Goal: Information Seeking & Learning: Compare options

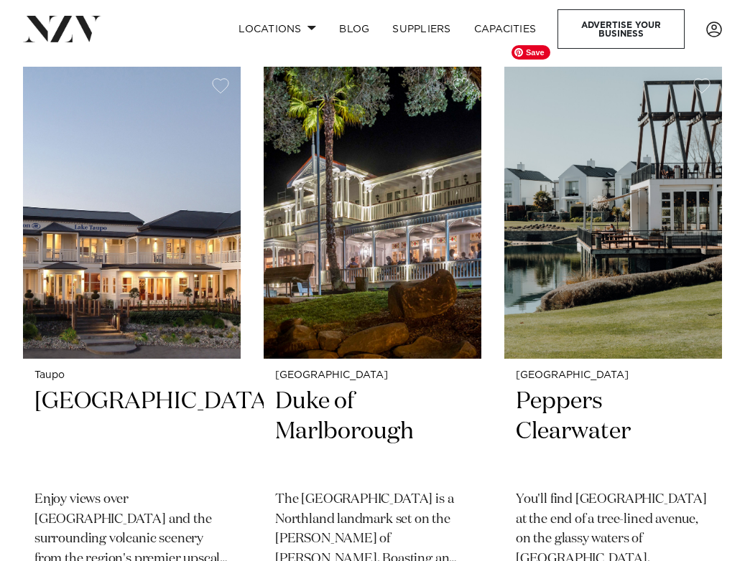
scroll to position [7094, 0]
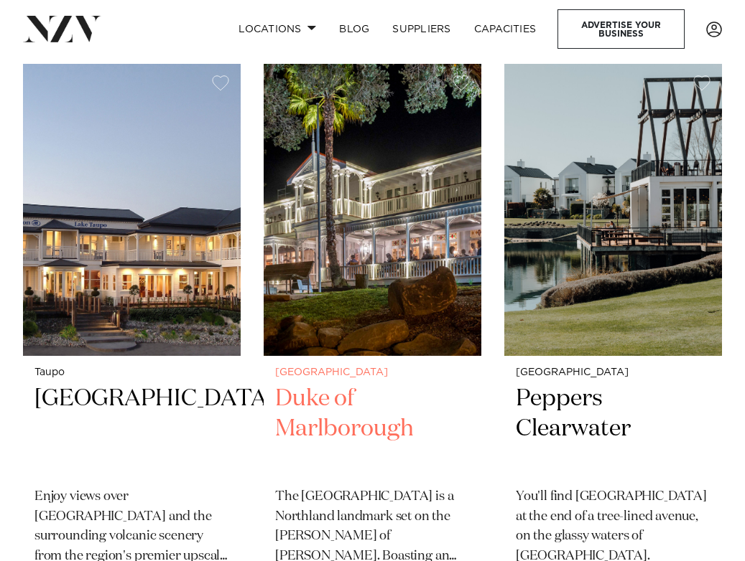
click at [330, 384] on h2 "Duke of Marlborough" at bounding box center [372, 430] width 195 height 92
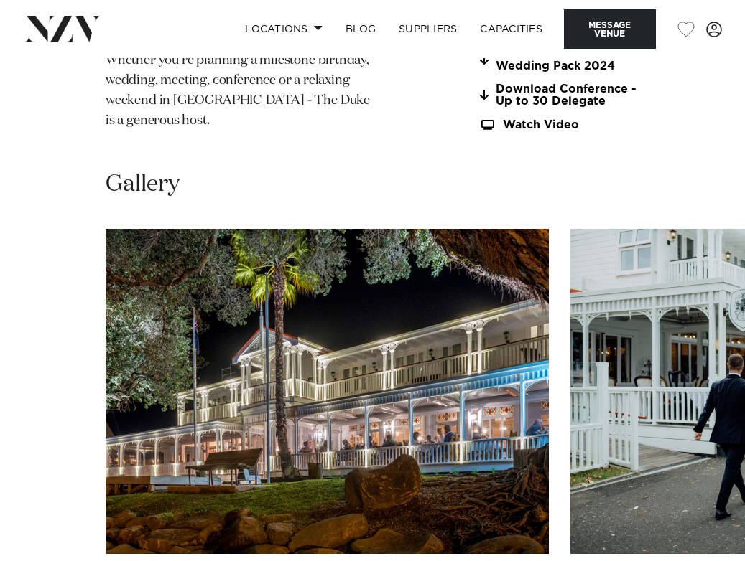
scroll to position [1414, 0]
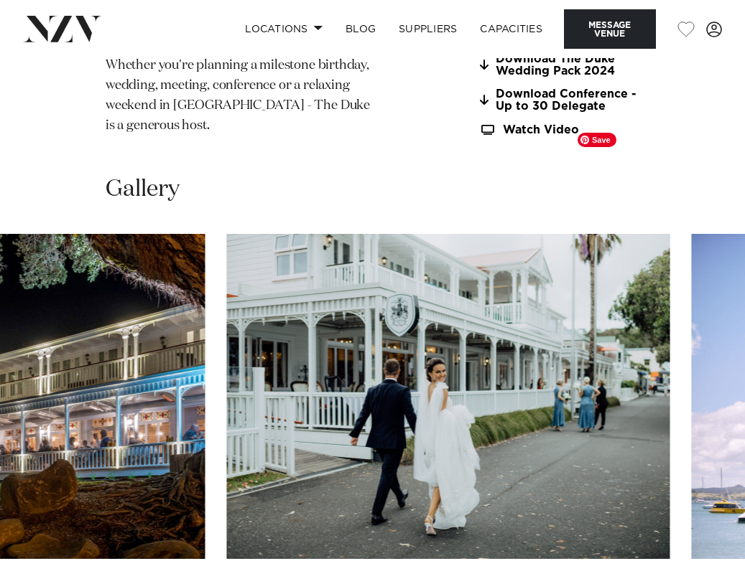
click at [339, 327] on img "2 / 25" at bounding box center [447, 396] width 443 height 325
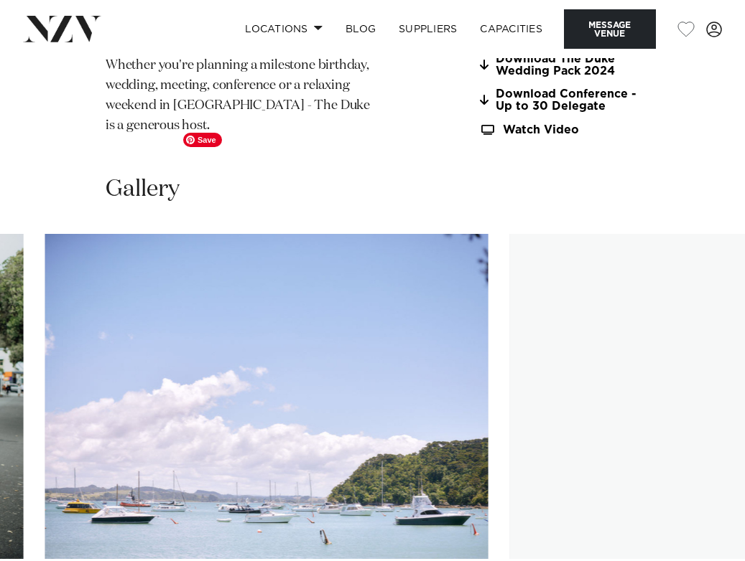
click at [83, 257] on img "3 / 25" at bounding box center [266, 396] width 443 height 325
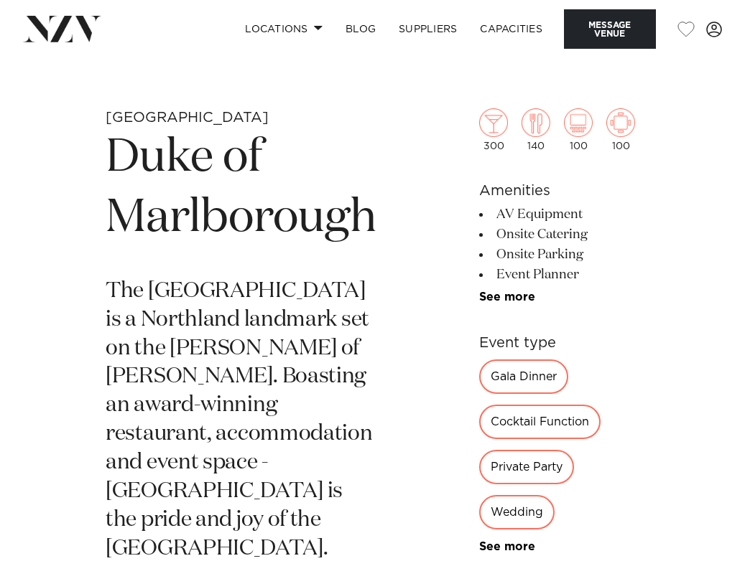
scroll to position [355, 0]
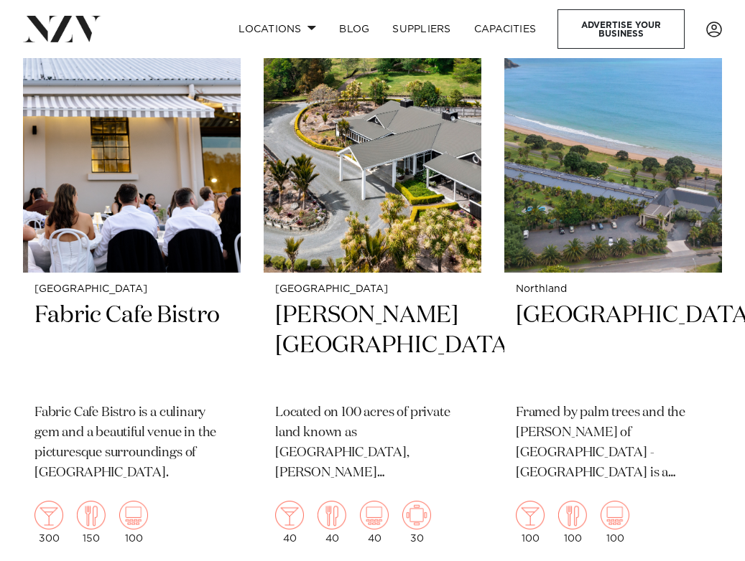
scroll to position [16155, 0]
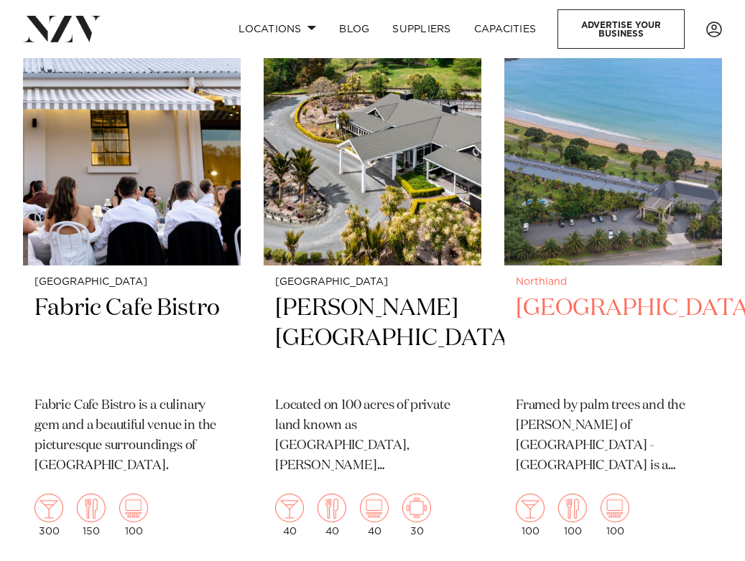
click at [567, 294] on h2 "[GEOGRAPHIC_DATA]" at bounding box center [613, 340] width 195 height 92
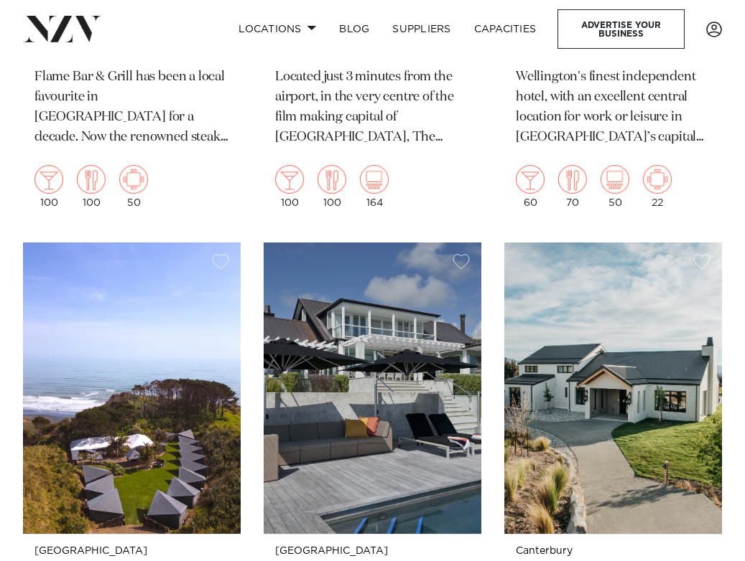
scroll to position [18432, 0]
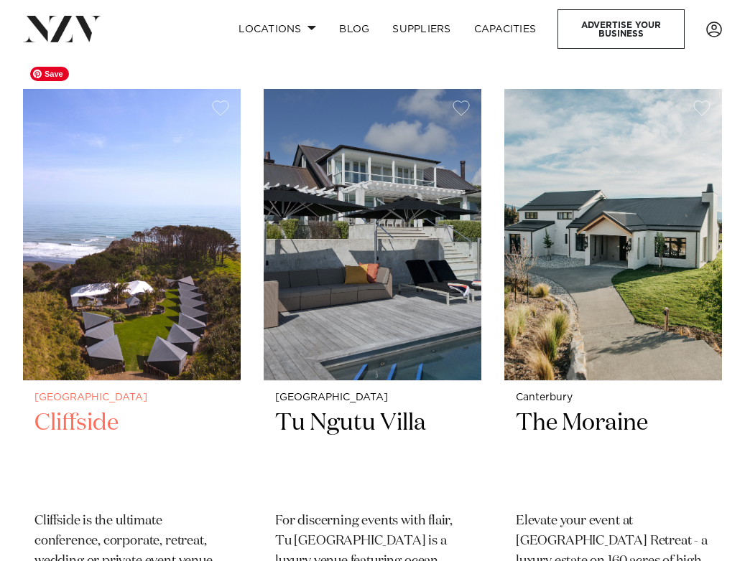
click at [170, 271] on img at bounding box center [132, 235] width 218 height 292
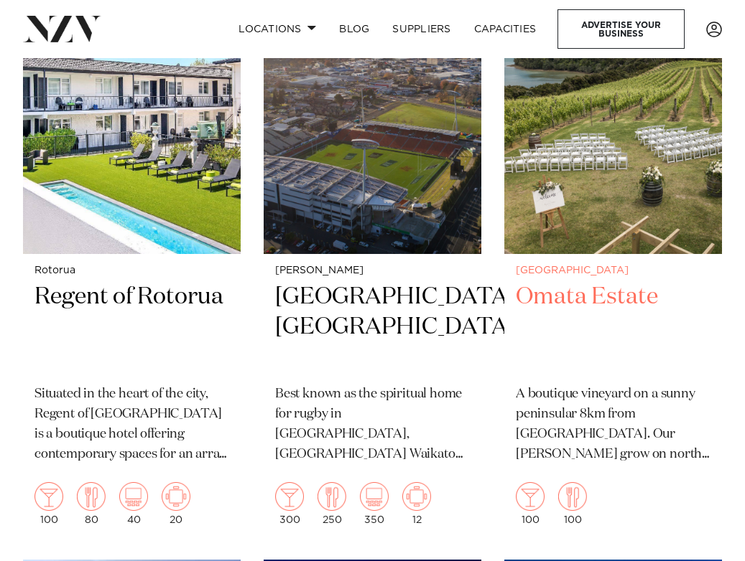
scroll to position [24539, 0]
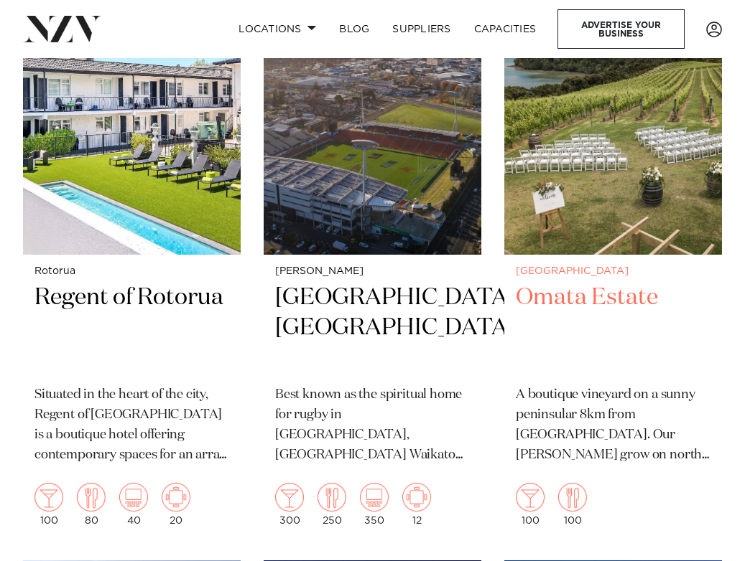
click at [587, 283] on h2 "Omata Estate" at bounding box center [613, 329] width 195 height 92
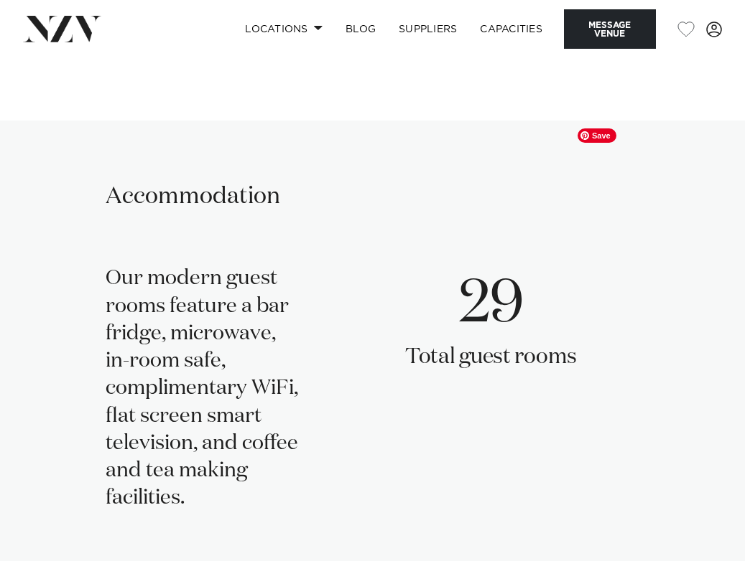
scroll to position [1870, 0]
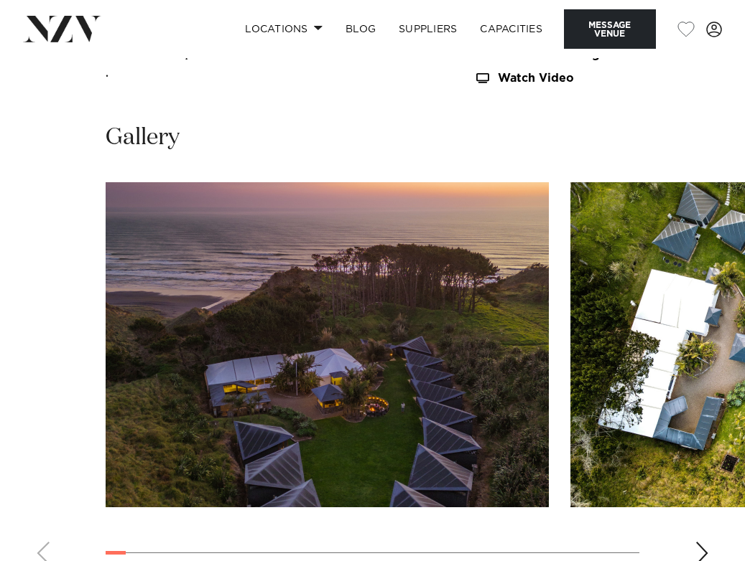
scroll to position [1712, 0]
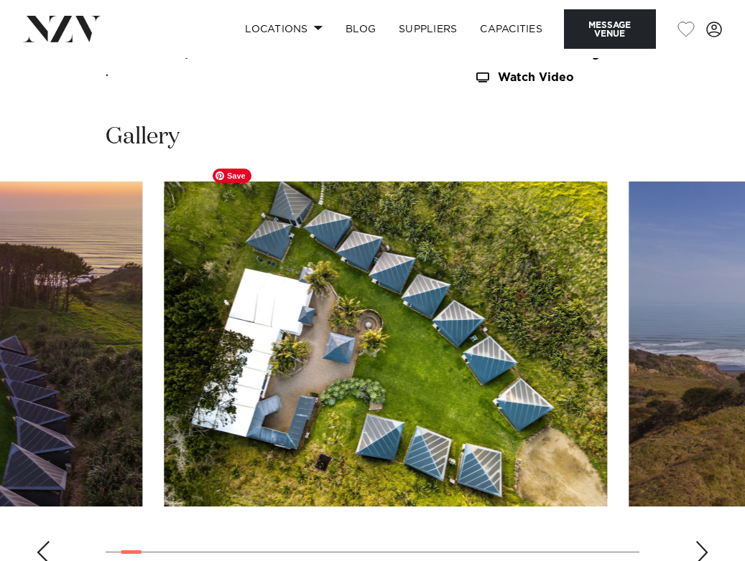
click at [165, 317] on img "2 / 30" at bounding box center [385, 344] width 443 height 325
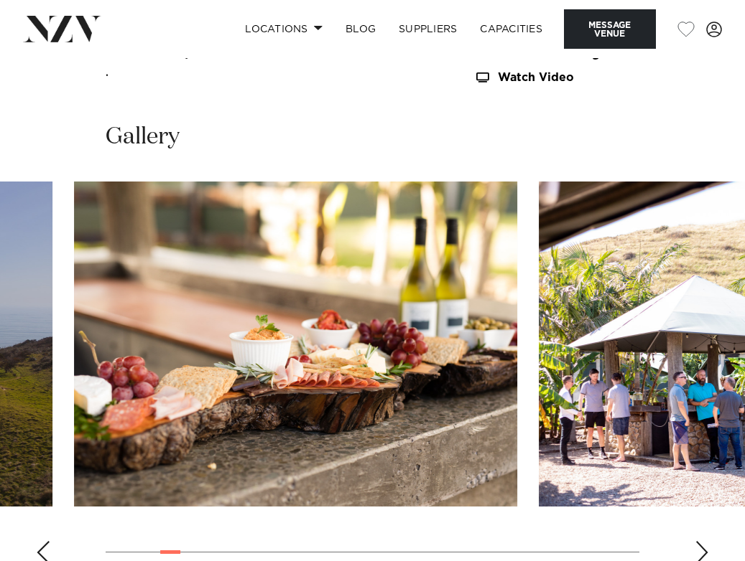
click at [64, 287] on swiper-container at bounding box center [372, 379] width 745 height 394
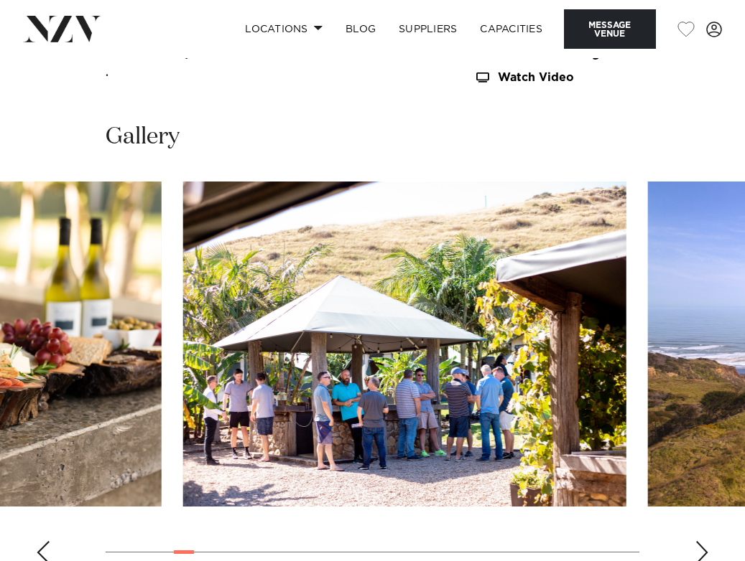
click at [183, 286] on img "5 / 30" at bounding box center [404, 344] width 443 height 325
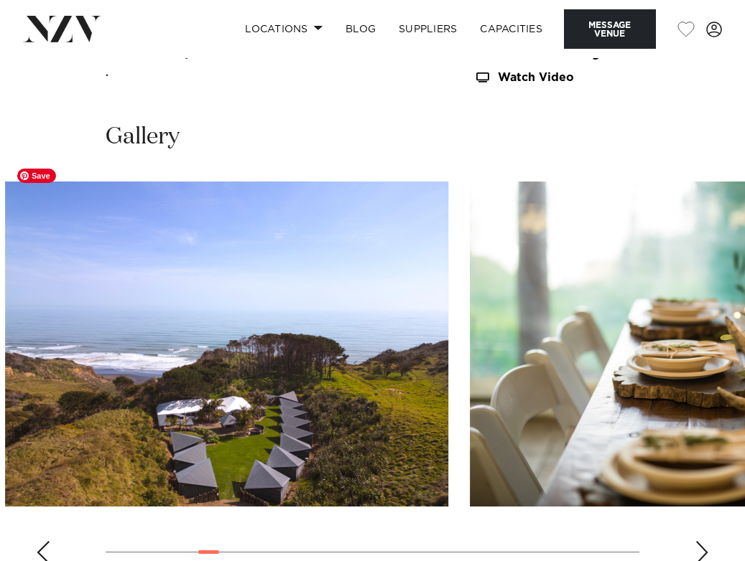
click at [27, 317] on img "6 / 30" at bounding box center [226, 344] width 443 height 325
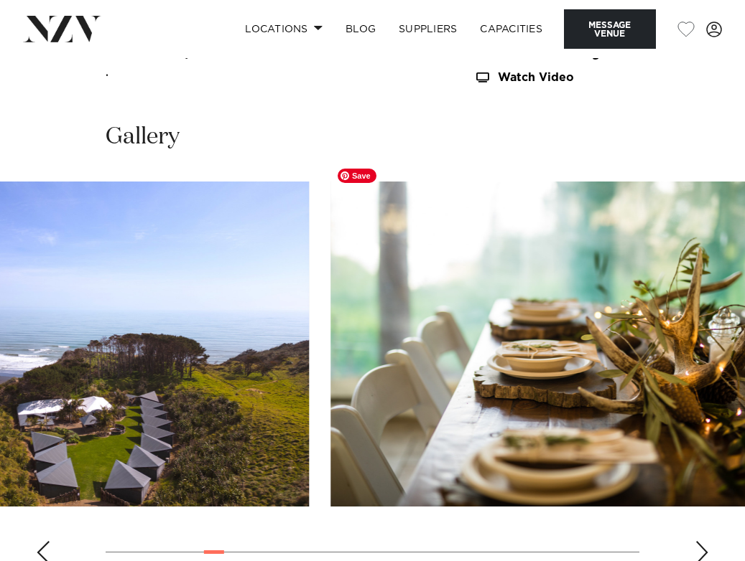
click at [330, 339] on img "7 / 30" at bounding box center [551, 344] width 443 height 325
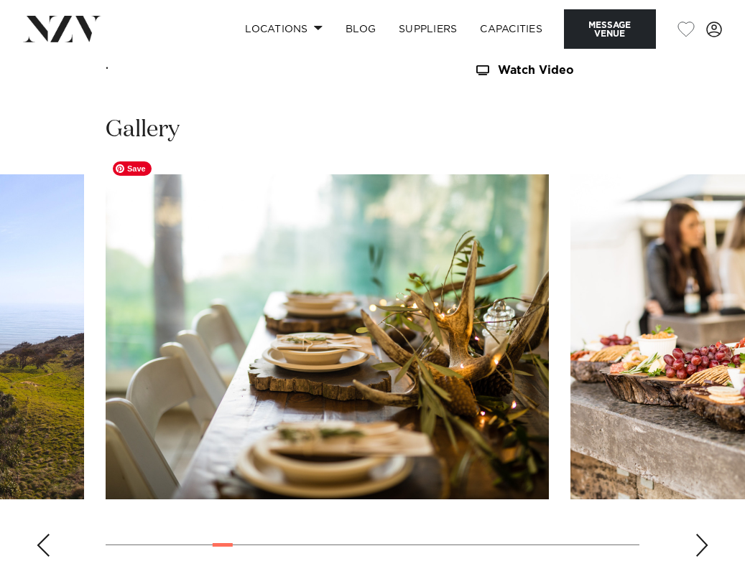
scroll to position [1751, 0]
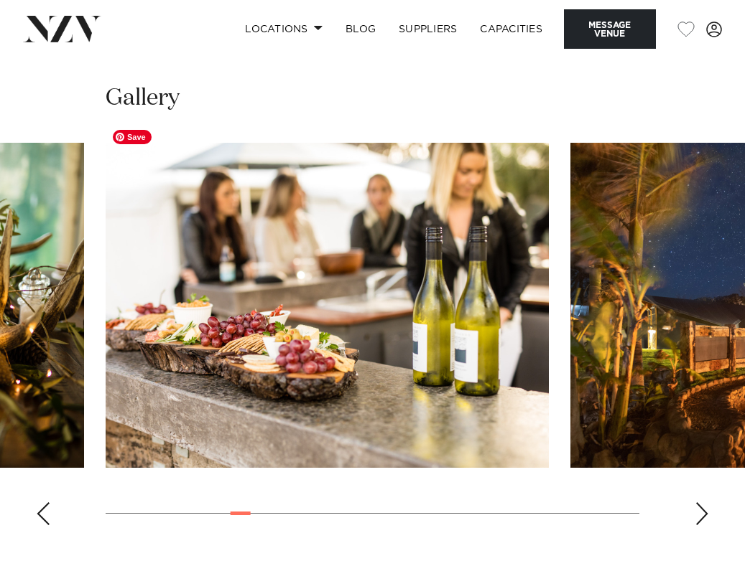
click at [0, 0] on slot at bounding box center [0, 0] width 0 height 0
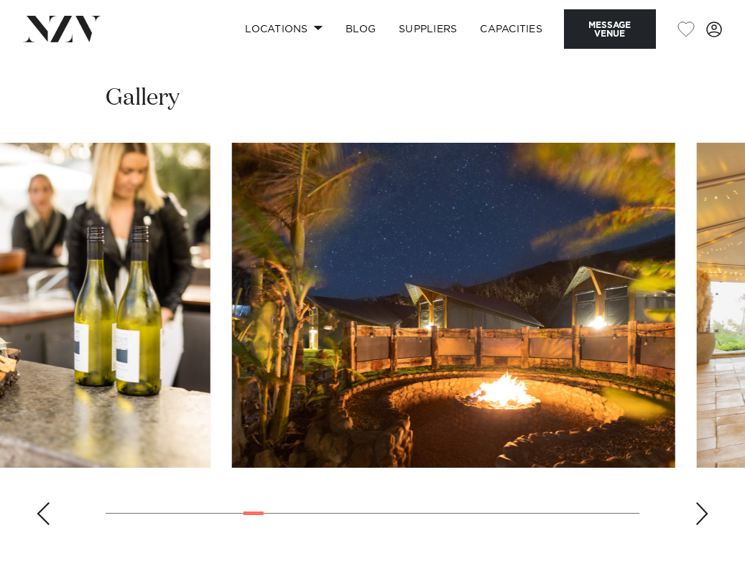
click at [211, 248] on swiper-container at bounding box center [372, 340] width 745 height 394
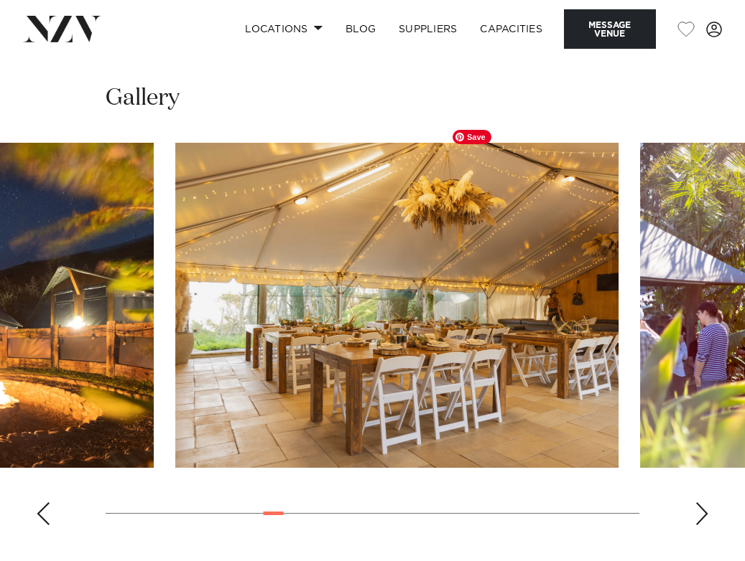
click at [235, 314] on img "10 / 30" at bounding box center [396, 305] width 443 height 325
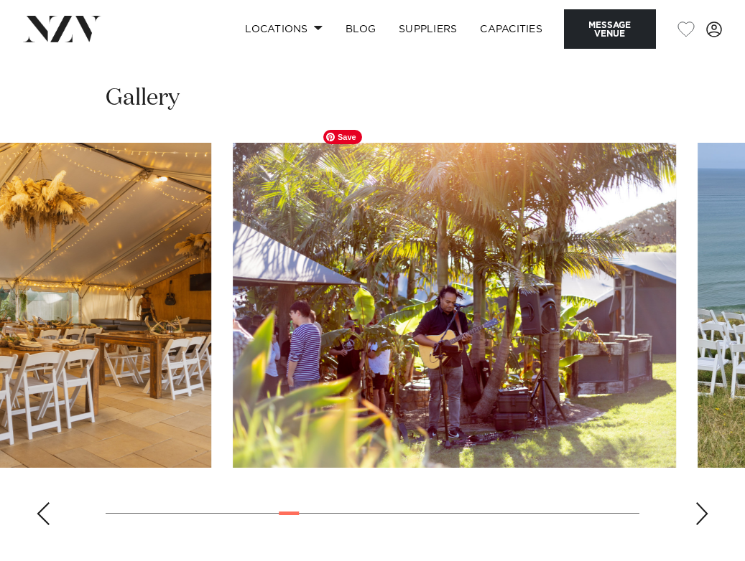
click at [269, 284] on img "11 / 30" at bounding box center [454, 305] width 443 height 325
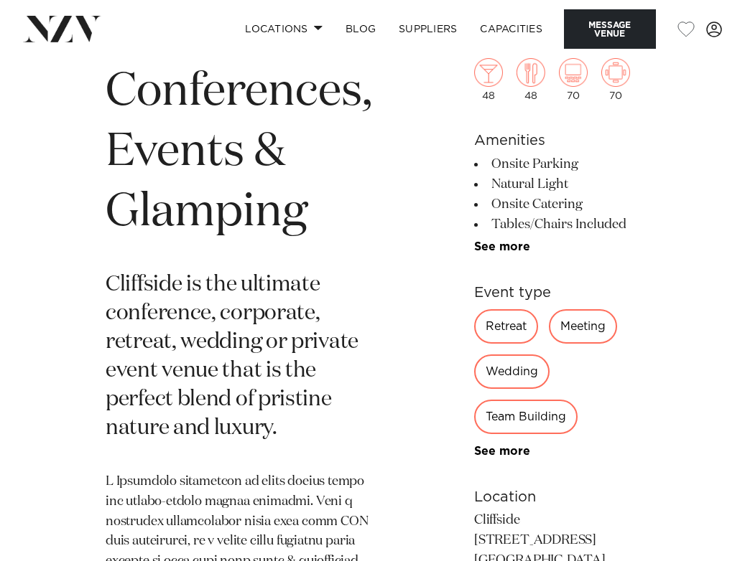
scroll to position [681, 0]
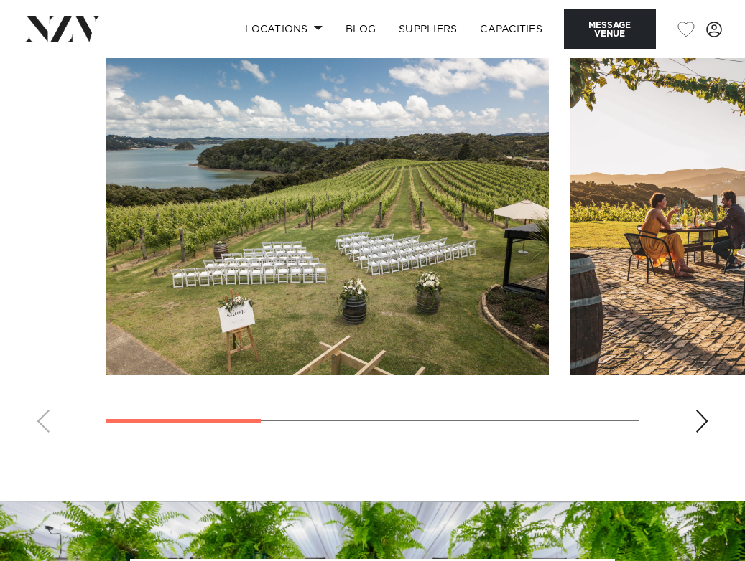
scroll to position [1061, 0]
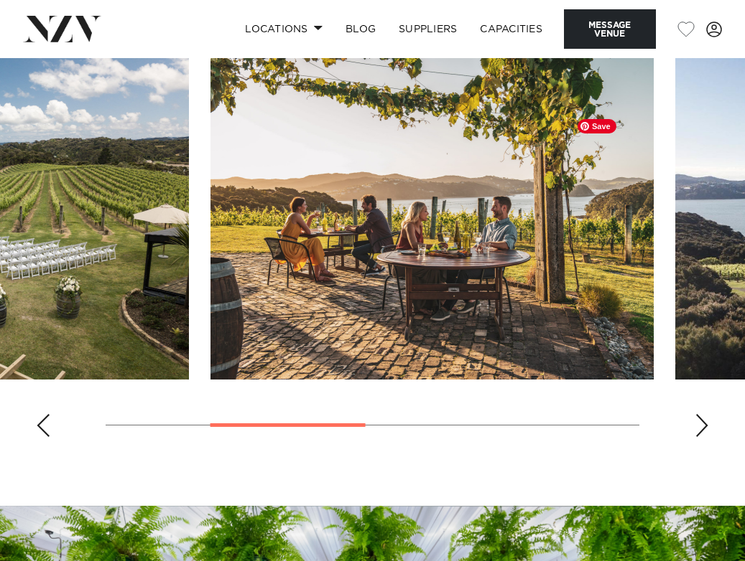
click at [290, 338] on img "2 / 4" at bounding box center [431, 217] width 443 height 325
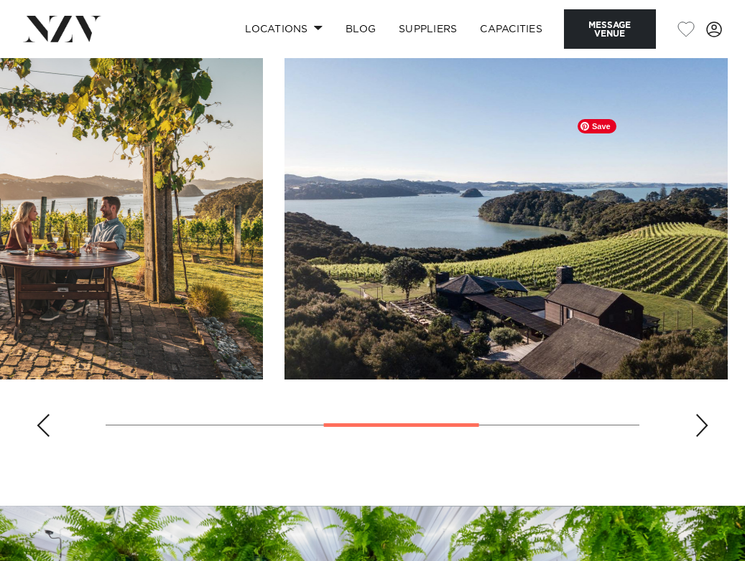
click at [0, 370] on html "Locations [GEOGRAPHIC_DATA] [GEOGRAPHIC_DATA] [GEOGRAPHIC_DATA] [GEOGRAPHIC_DAT…" at bounding box center [372, 150] width 745 height 2422
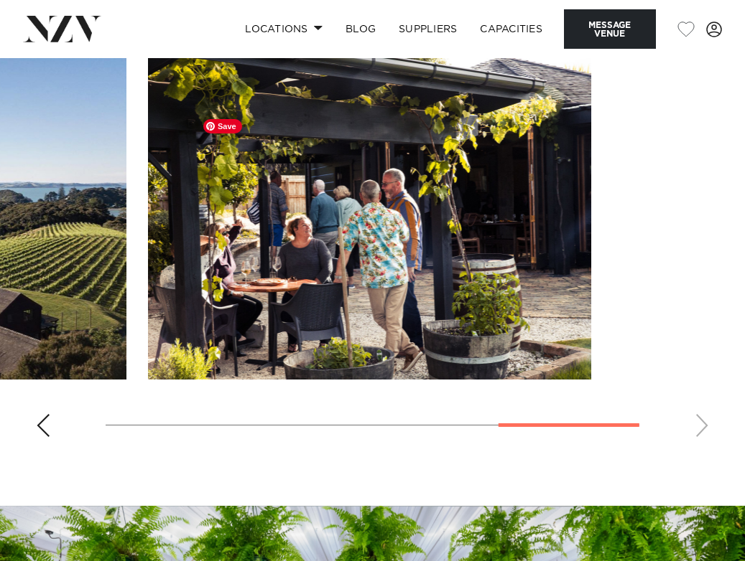
click at [744, 178] on html "Locations [GEOGRAPHIC_DATA] [GEOGRAPHIC_DATA] [GEOGRAPHIC_DATA] [GEOGRAPHIC_DAT…" at bounding box center [372, 150] width 745 height 2422
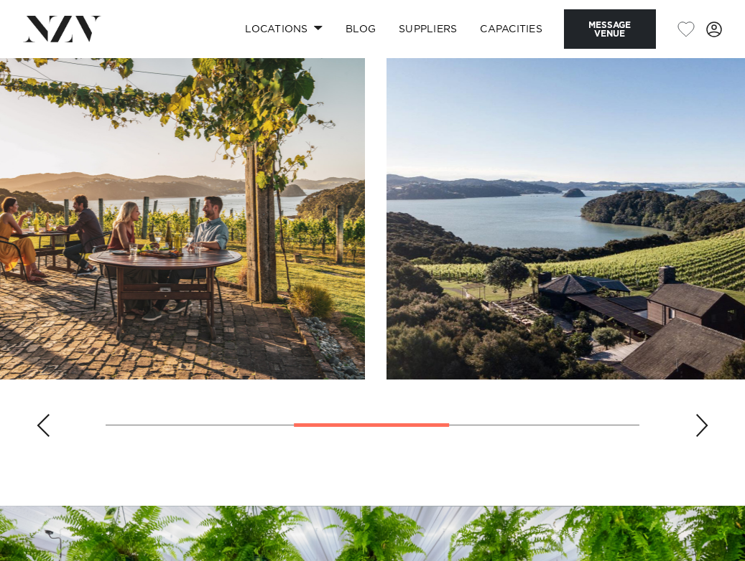
click at [744, 234] on html "Locations [GEOGRAPHIC_DATA] [GEOGRAPHIC_DATA] [GEOGRAPHIC_DATA] [GEOGRAPHIC_DAT…" at bounding box center [372, 150] width 745 height 2422
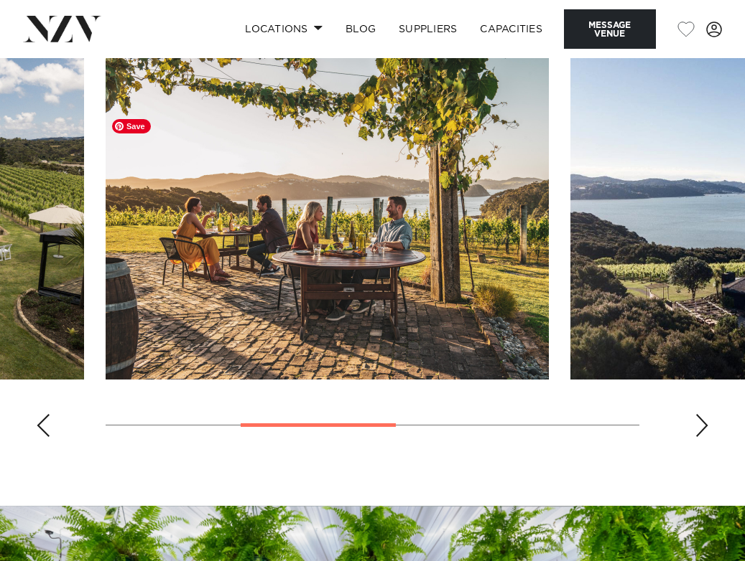
click at [744, 281] on html "Locations [GEOGRAPHIC_DATA] [GEOGRAPHIC_DATA] [GEOGRAPHIC_DATA] [GEOGRAPHIC_DAT…" at bounding box center [372, 150] width 745 height 2422
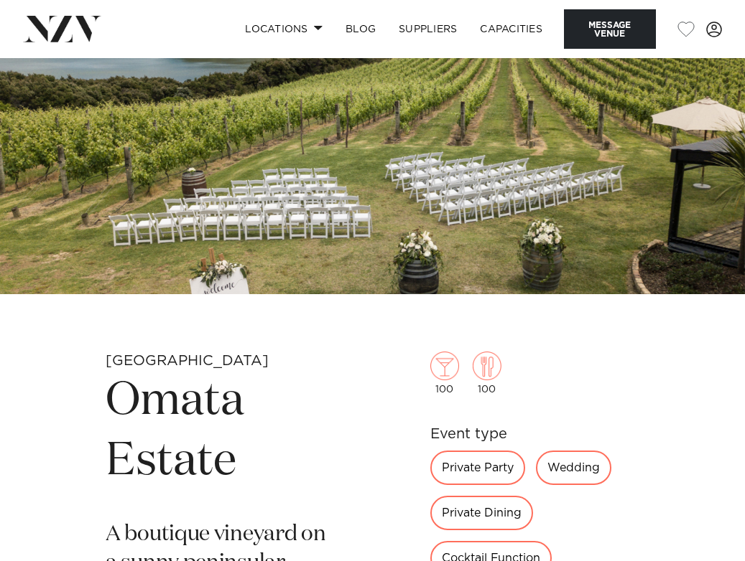
scroll to position [0, 0]
